Goal: Transaction & Acquisition: Download file/media

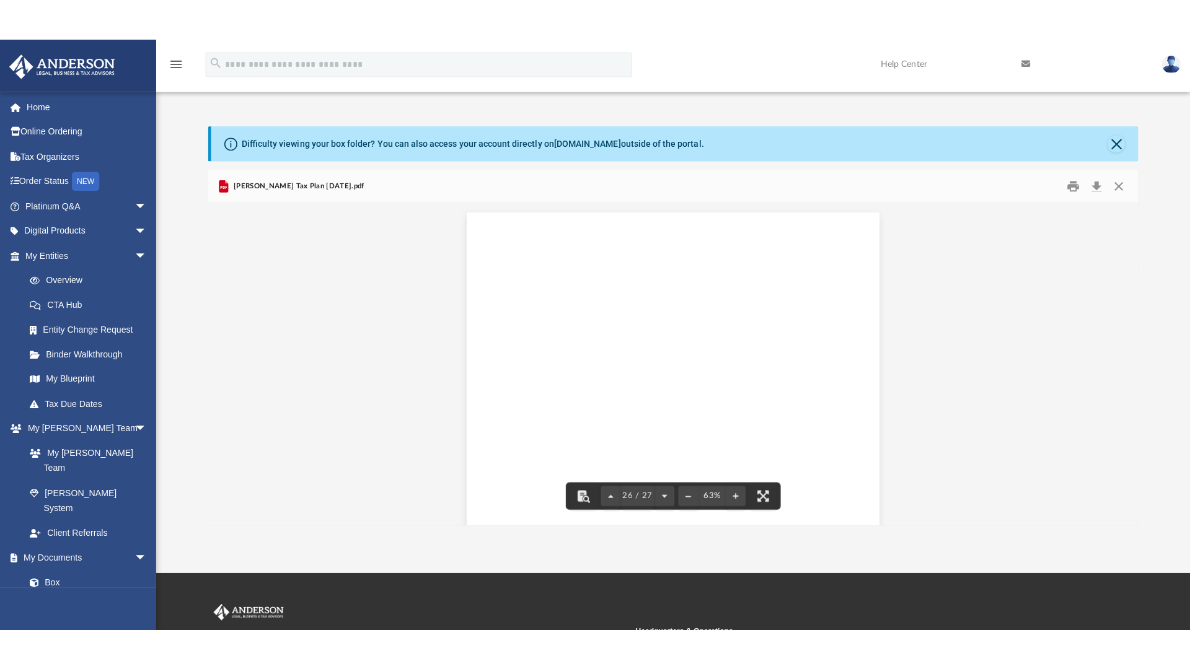
scroll to position [8381, 0]
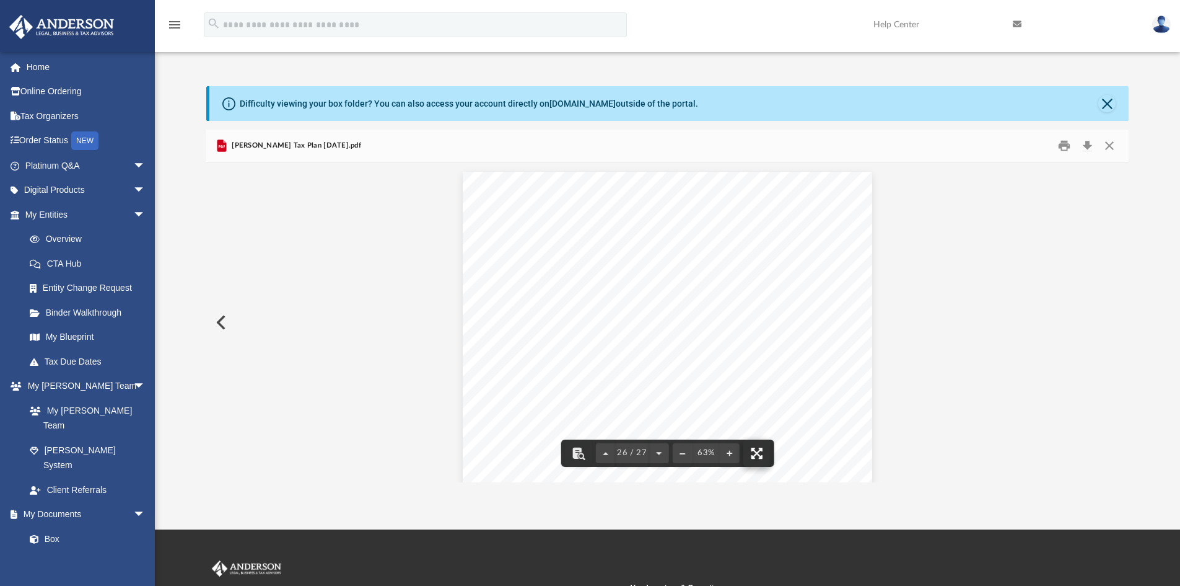
click at [752, 451] on button "File preview" at bounding box center [757, 452] width 27 height 27
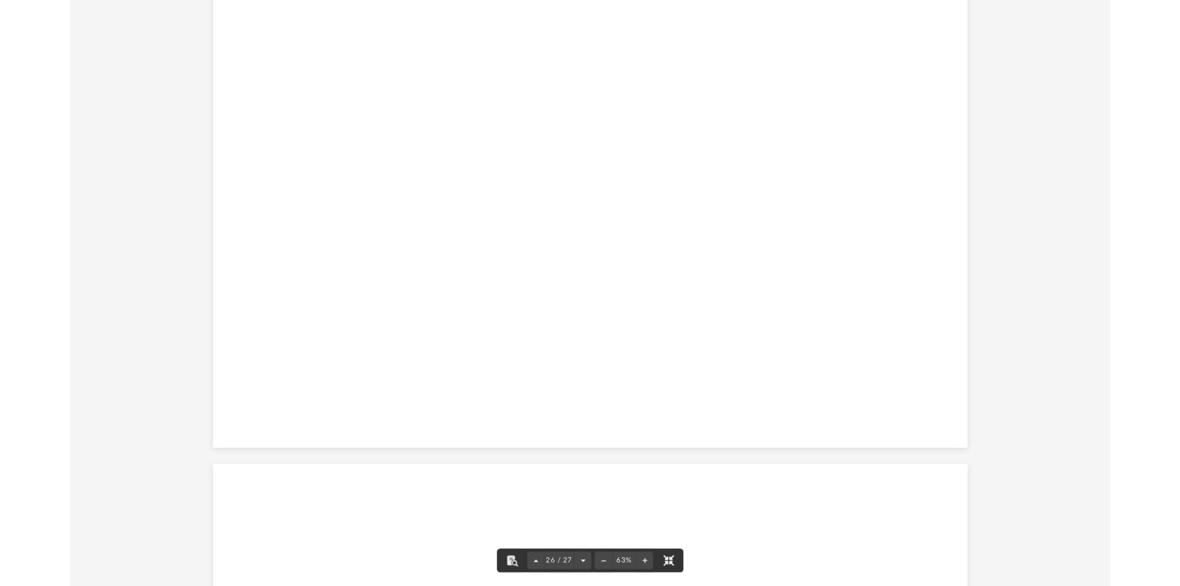
scroll to position [17119, 0]
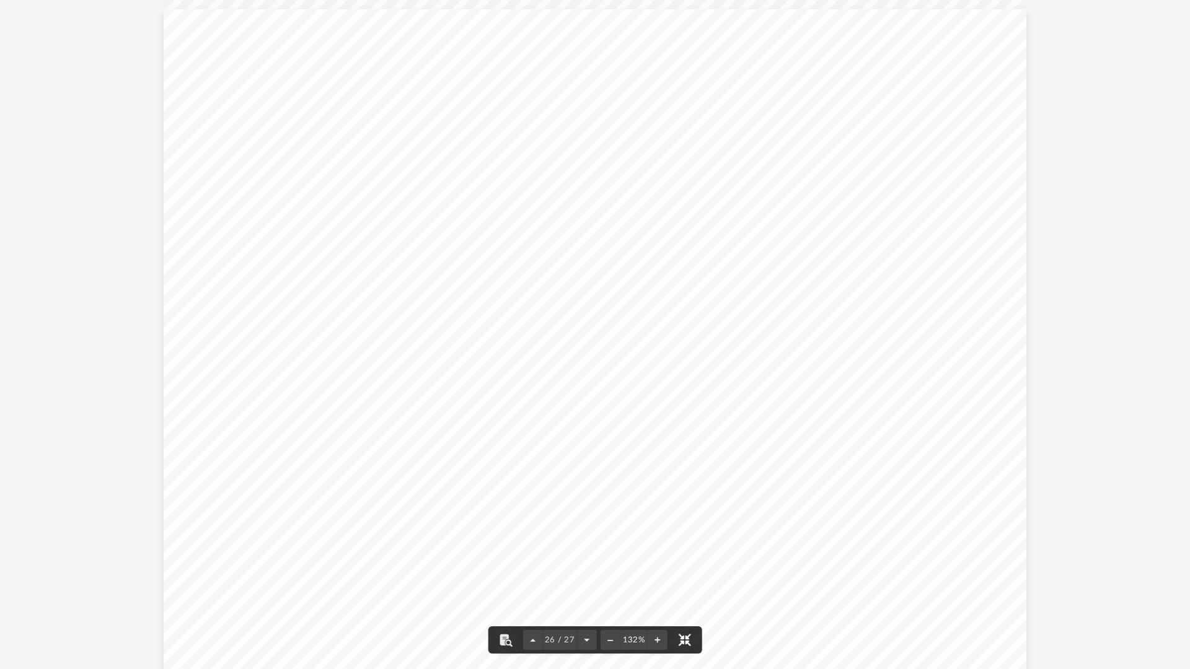
click at [679, 585] on button "File preview" at bounding box center [683, 639] width 27 height 27
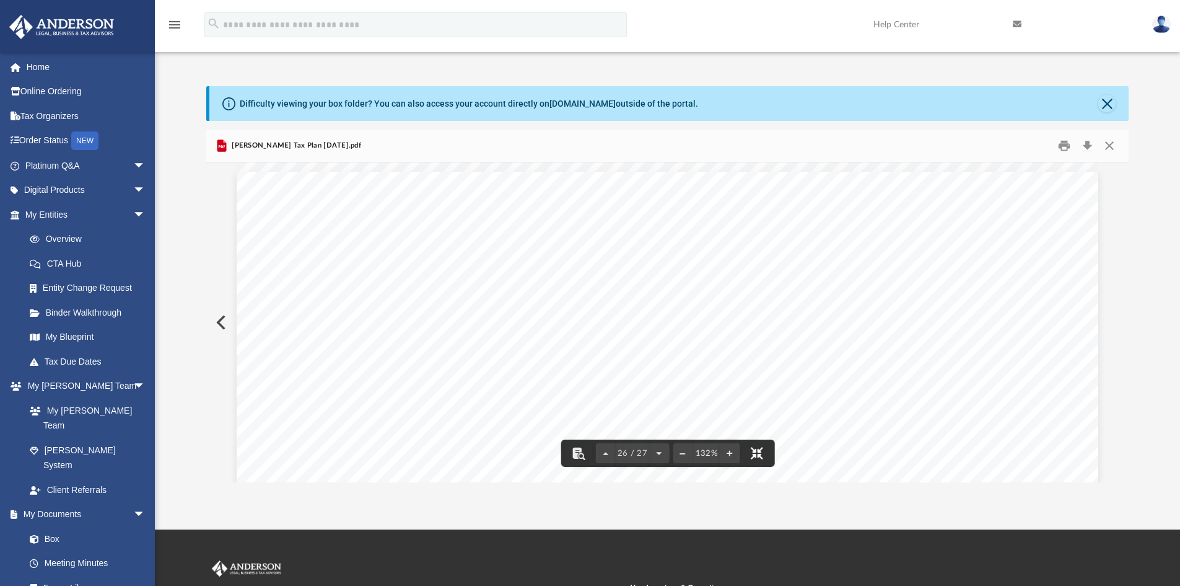
scroll to position [8381, 0]
click at [1088, 143] on button "Download" at bounding box center [1087, 145] width 22 height 19
click at [1088, 146] on button "Download" at bounding box center [1087, 145] width 22 height 19
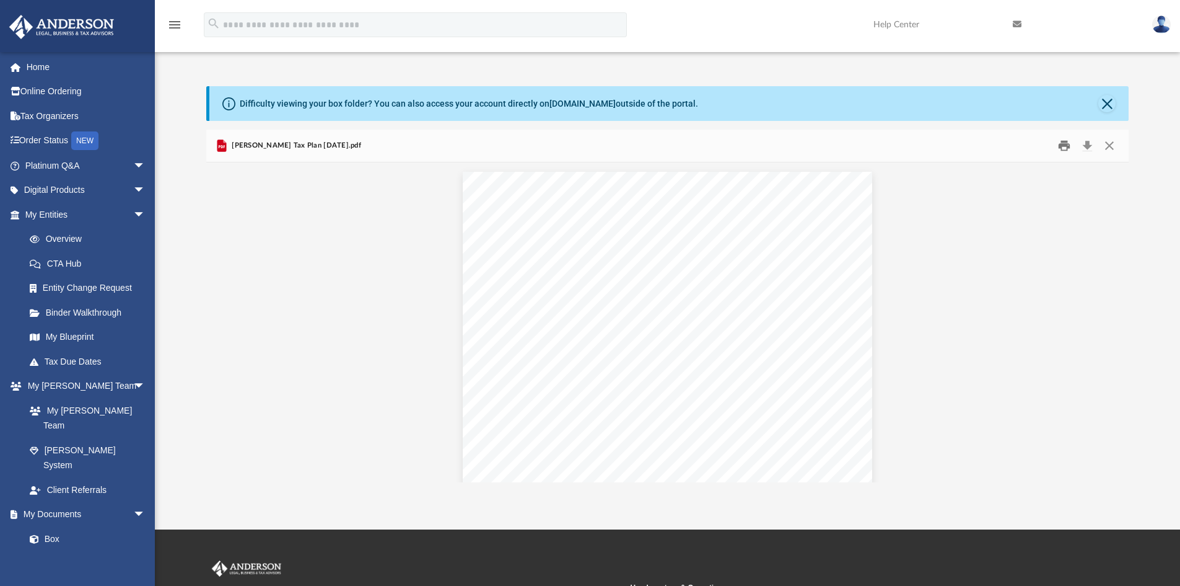
click at [1064, 144] on button "Print" at bounding box center [1064, 145] width 25 height 19
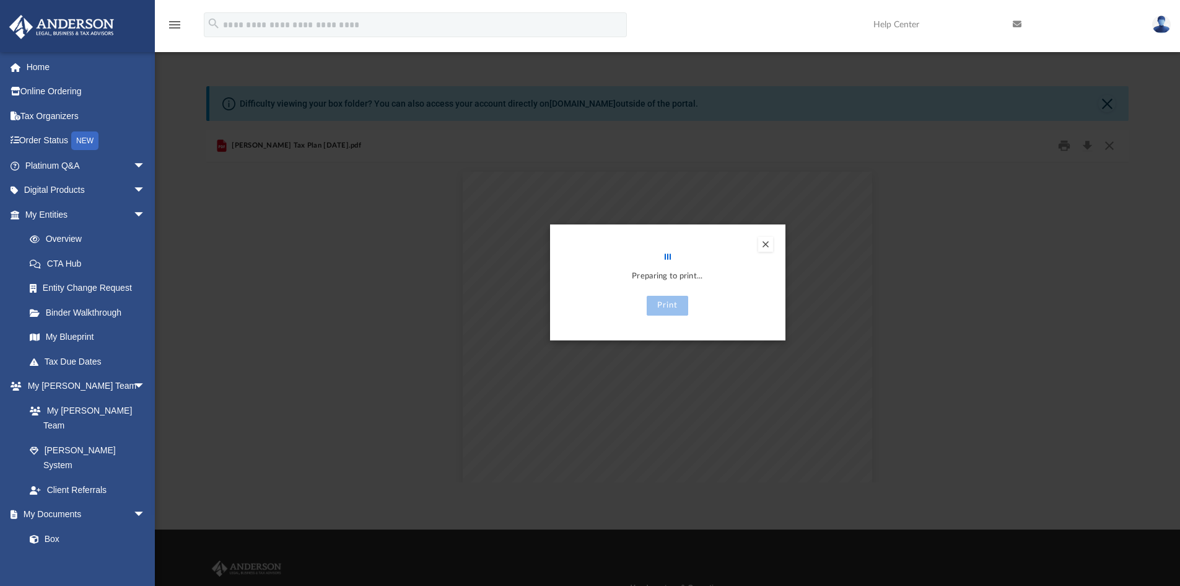
click at [767, 244] on button "Preview" at bounding box center [765, 244] width 15 height 15
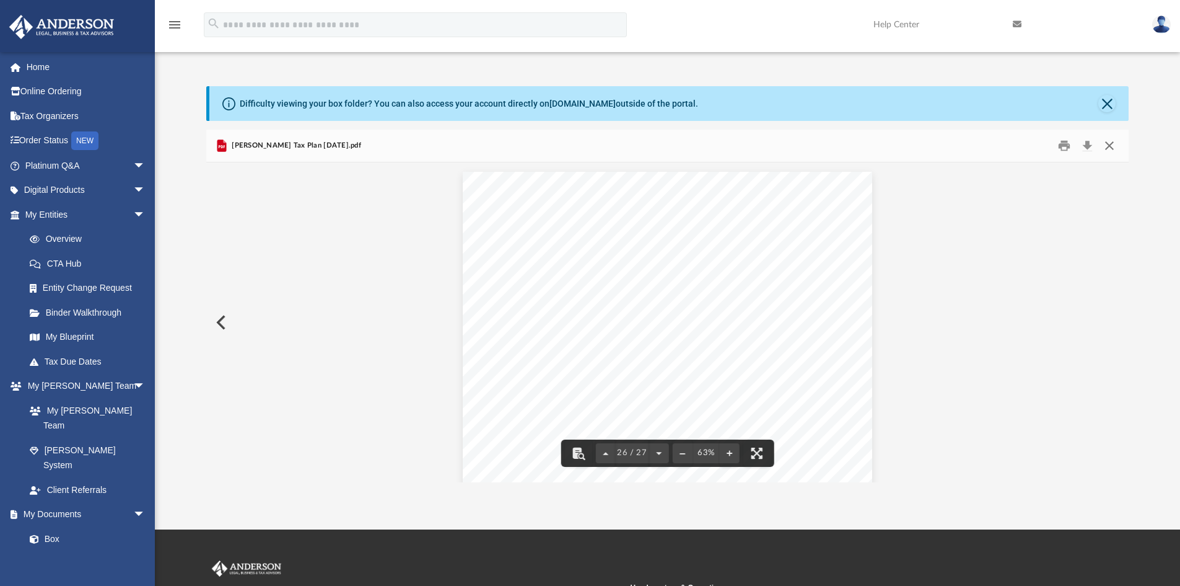
click at [1110, 147] on button "Close" at bounding box center [1110, 145] width 22 height 19
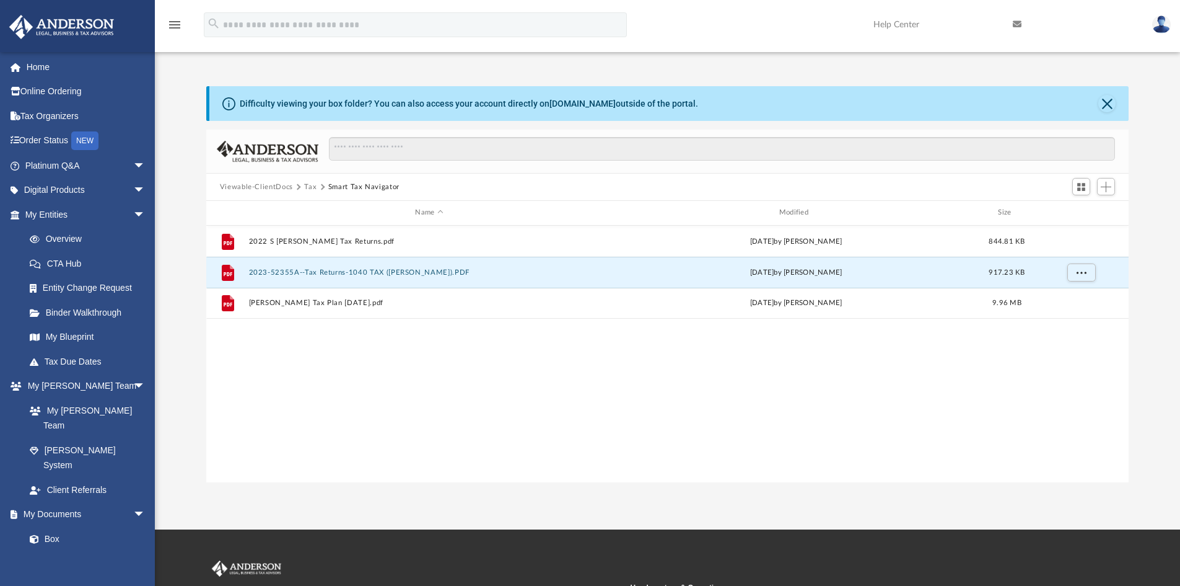
drag, startPoint x: 332, startPoint y: 275, endPoint x: 670, endPoint y: 355, distance: 347.8
click at [670, 355] on div "File 2022 S [PERSON_NAME] Tax Returns.pdf [DATE] by [PERSON_NAME] 844.81 KB Fil…" at bounding box center [667, 354] width 923 height 257
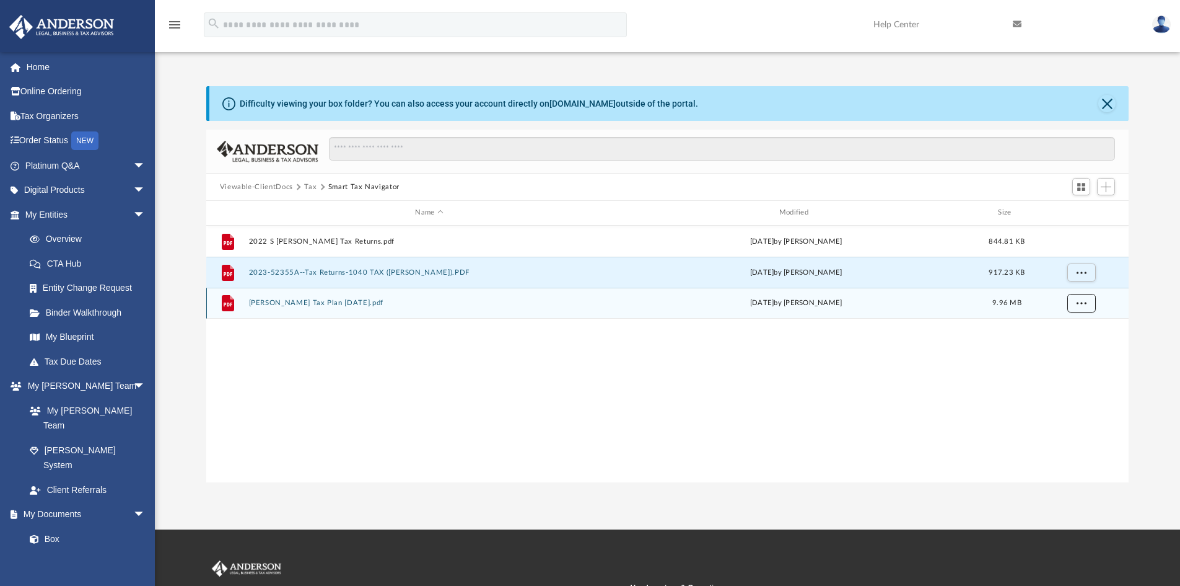
click at [1079, 302] on span "More options" at bounding box center [1081, 302] width 10 height 7
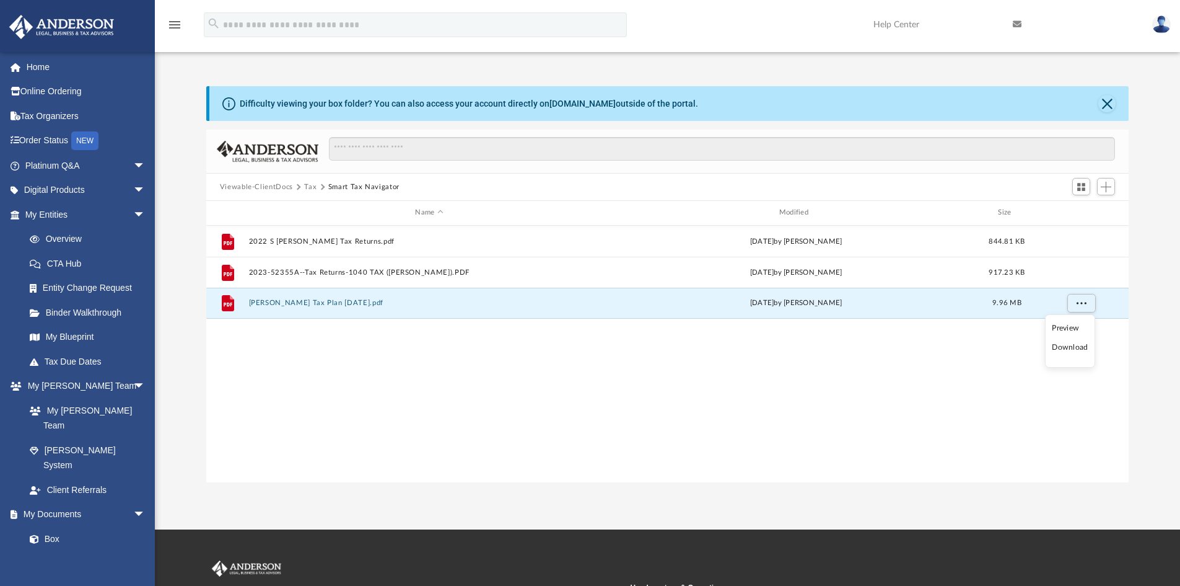
click at [1070, 351] on li "Download" at bounding box center [1070, 347] width 36 height 13
click at [1087, 305] on button "More options" at bounding box center [1081, 303] width 29 height 19
click at [1065, 346] on li "Download" at bounding box center [1070, 347] width 36 height 13
click at [1065, 346] on div "File 2022 S [PERSON_NAME] Tax Returns.pdf [DATE] by [PERSON_NAME] 844.81 KB Fil…" at bounding box center [667, 354] width 923 height 257
click at [1073, 306] on button "More options" at bounding box center [1081, 303] width 29 height 19
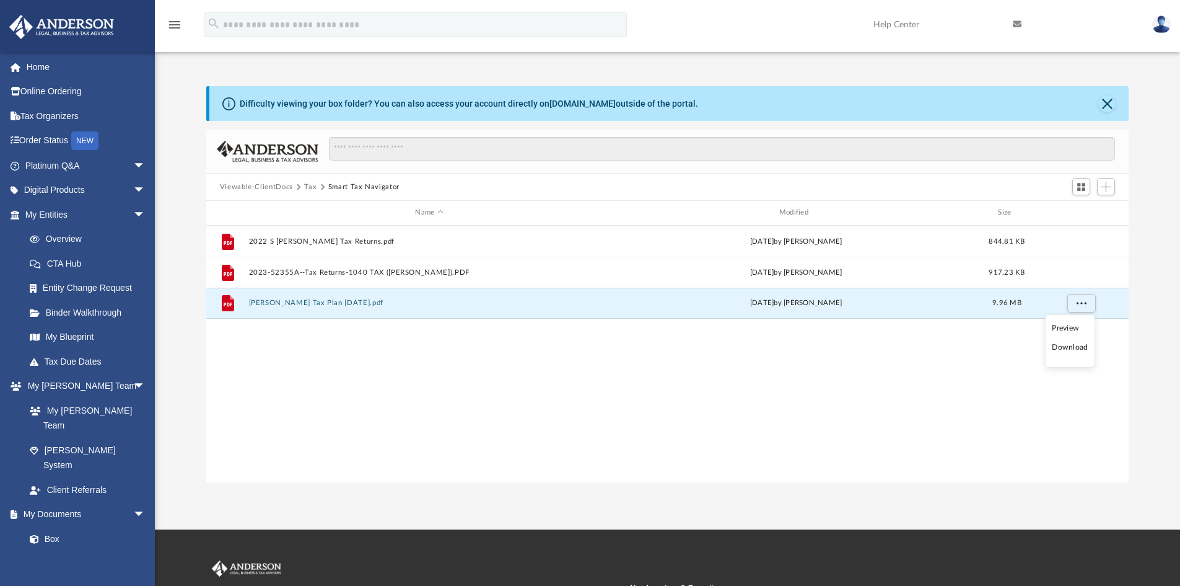
click at [659, 386] on div "File 2022 S [PERSON_NAME] Tax Returns.pdf [DATE] by [PERSON_NAME] 844.81 KB Fil…" at bounding box center [667, 354] width 923 height 257
click at [461, 107] on div "Difficulty viewing your box folder? You can also access your account directly o…" at bounding box center [469, 103] width 459 height 13
click at [462, 302] on button "[PERSON_NAME] Tax Plan [DATE].pdf" at bounding box center [428, 303] width 361 height 8
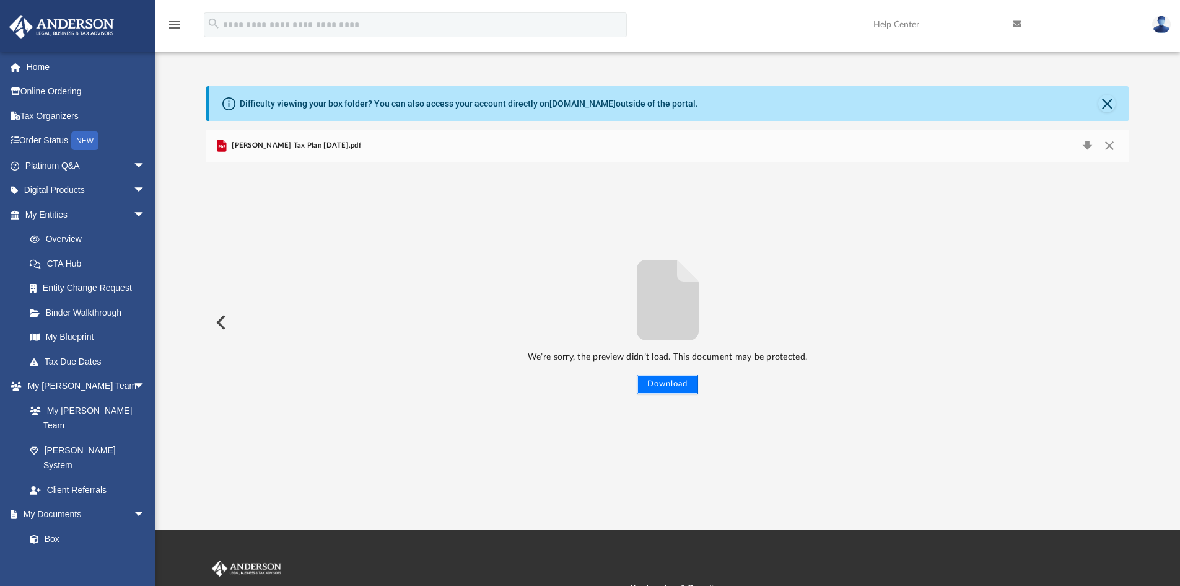
click at [660, 379] on button "Download" at bounding box center [667, 384] width 61 height 20
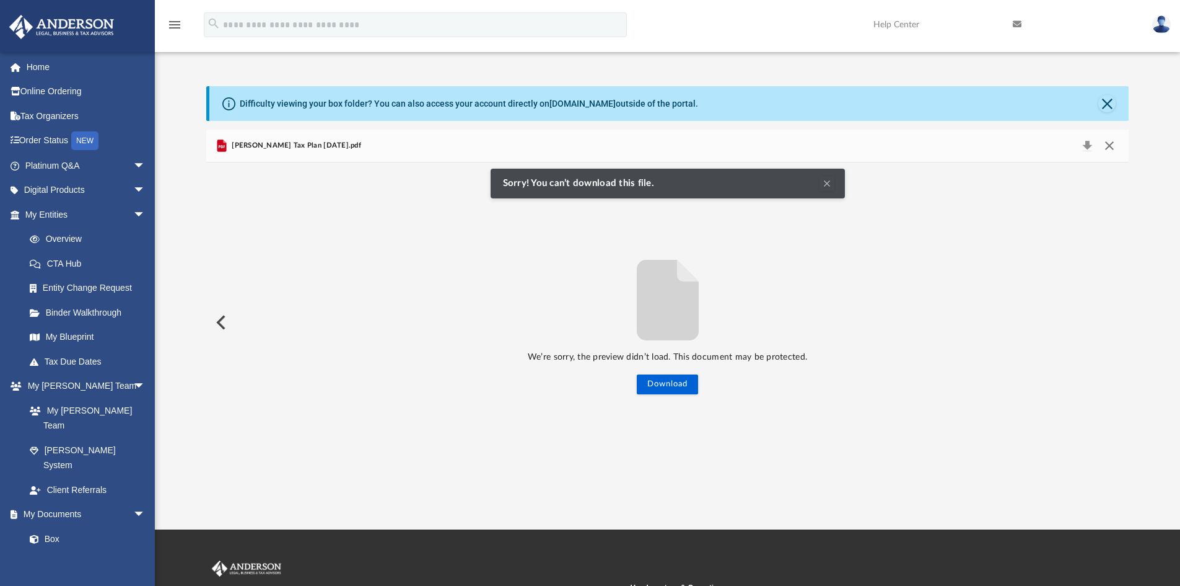
click at [1109, 143] on button "Close" at bounding box center [1110, 145] width 22 height 17
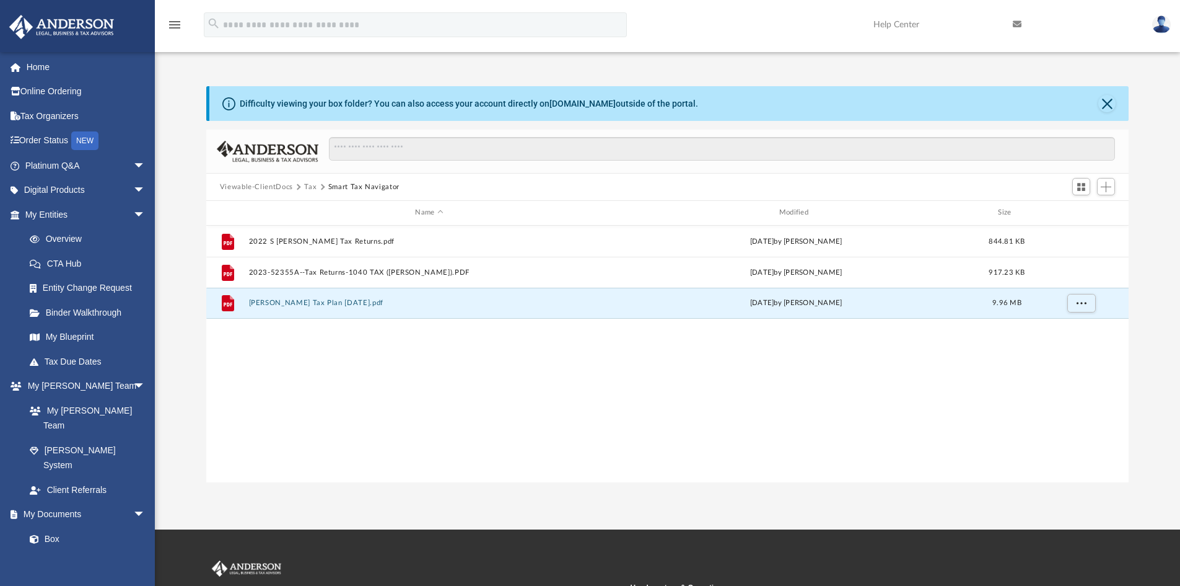
click at [298, 346] on div "File 2022 S [PERSON_NAME] Tax Returns.pdf [DATE] by [PERSON_NAME] 844.81 KB Fil…" at bounding box center [667, 354] width 923 height 257
